Goal: Transaction & Acquisition: Subscribe to service/newsletter

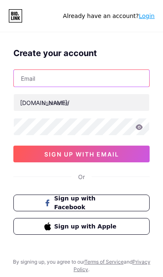
click at [66, 79] on input "text" at bounding box center [81, 78] width 135 height 17
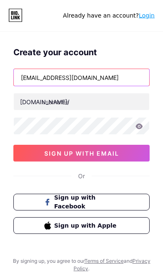
type input "[EMAIL_ADDRESS][DOMAIN_NAME]"
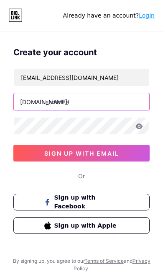
click at [97, 102] on input "text" at bounding box center [81, 102] width 135 height 17
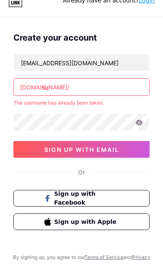
type input "s"
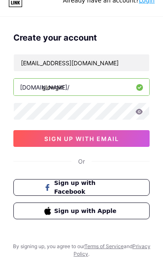
scroll to position [15, 0]
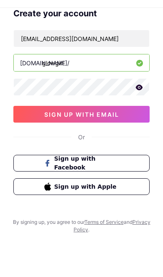
click at [119, 135] on span "sign up with email" at bounding box center [81, 138] width 75 height 7
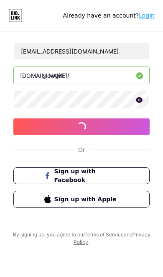
scroll to position [27, 0]
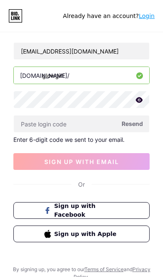
click at [132, 126] on span "Resend" at bounding box center [132, 123] width 21 height 9
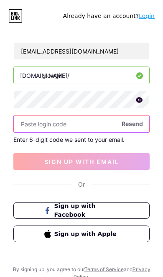
click at [27, 124] on input "text" at bounding box center [81, 123] width 135 height 17
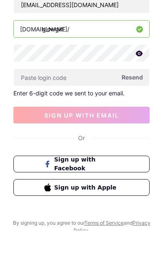
click at [130, 119] on span "Resend" at bounding box center [132, 123] width 21 height 9
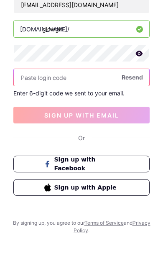
scroll to position [0, 0]
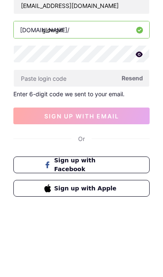
click at [131, 146] on span "Resend" at bounding box center [132, 150] width 21 height 9
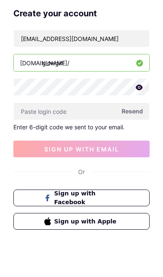
click at [71, 94] on input "glowgirl" at bounding box center [81, 102] width 135 height 17
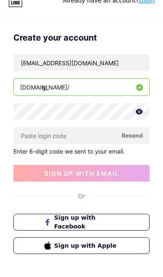
type input "g"
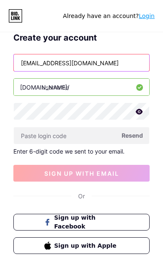
click at [116, 64] on input "[EMAIL_ADDRESS][DOMAIN_NAME]" at bounding box center [81, 62] width 135 height 17
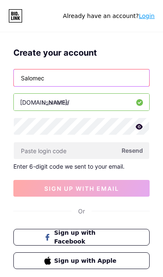
type input "Salome"
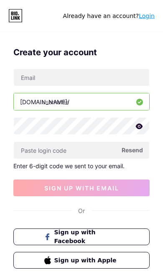
scroll to position [1, 0]
